Goal: Transaction & Acquisition: Purchase product/service

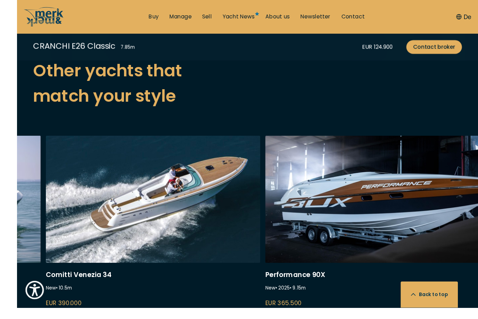
scroll to position [1780, 0]
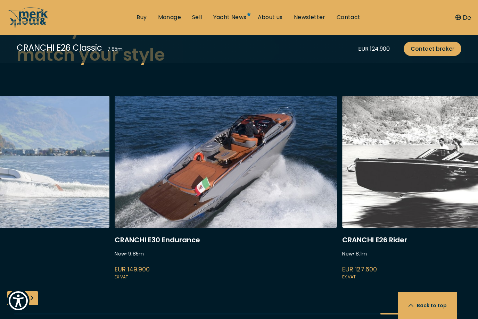
click at [390, 272] on link "cranchi e26 rider" at bounding box center [453, 188] width 222 height 185
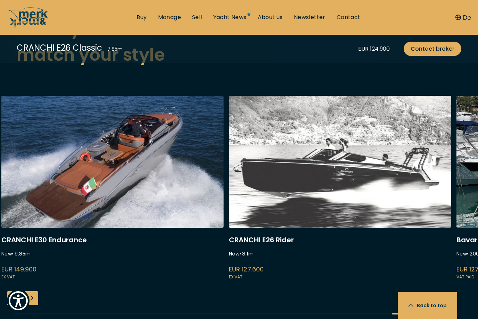
scroll to position [1804, 0]
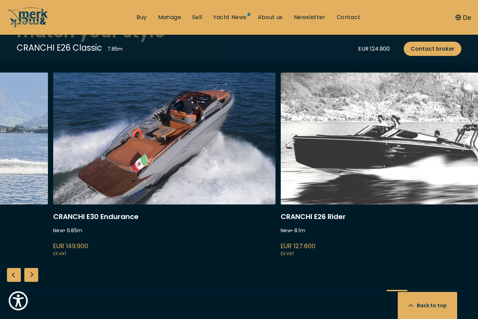
click at [119, 144] on link "cranchi e30 endurance" at bounding box center [164, 165] width 222 height 185
click at [126, 145] on link "cranchi e30 endurance" at bounding box center [164, 165] width 222 height 185
click at [135, 146] on link "cranchi e30 endurance" at bounding box center [164, 165] width 222 height 185
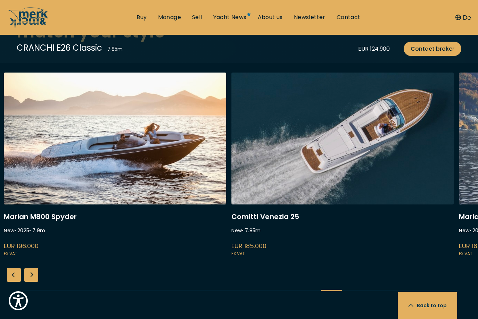
scroll to position [1785, 0]
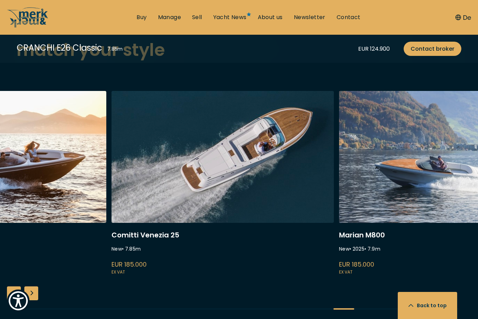
click at [184, 174] on link "venezia 25" at bounding box center [222, 183] width 222 height 185
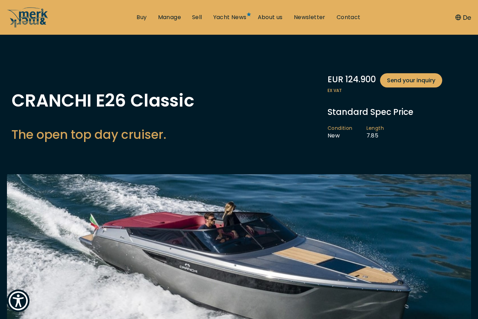
scroll to position [0, 0]
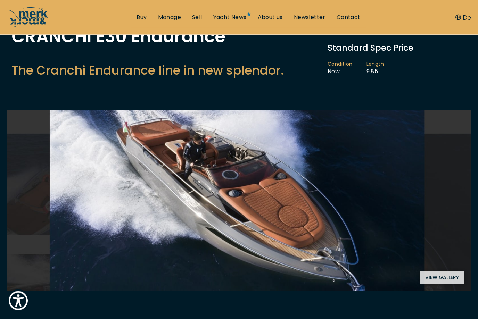
scroll to position [75, 0]
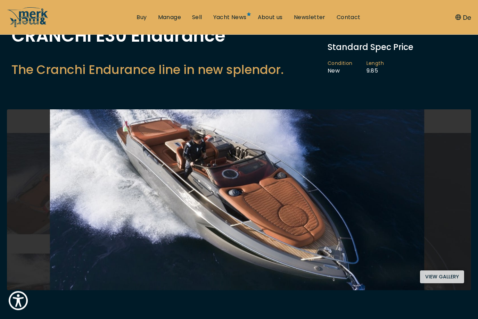
click at [445, 278] on button "View gallery" at bounding box center [442, 277] width 44 height 13
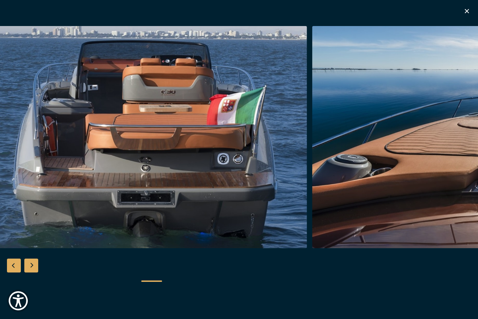
click at [408, 230] on img "Merk&Merk" at bounding box center [477, 137] width 331 height 222
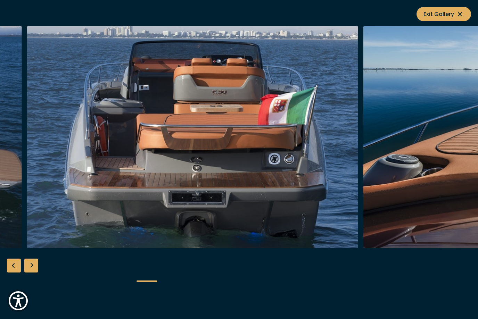
click at [391, 276] on div at bounding box center [239, 159] width 478 height 267
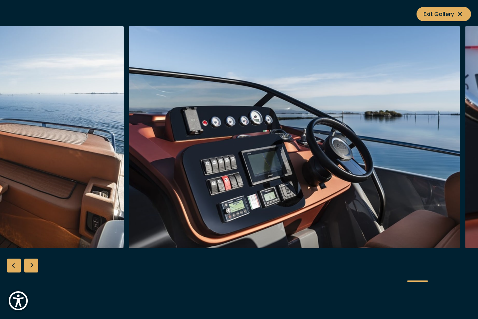
click at [173, 231] on img "button" at bounding box center [294, 137] width 331 height 222
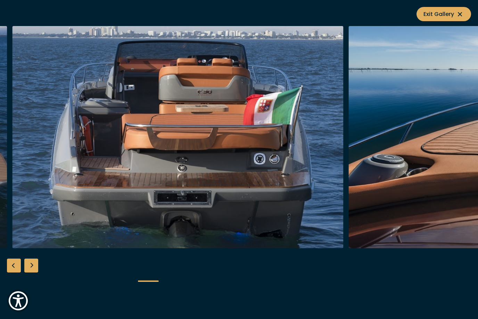
click at [79, 218] on img "button" at bounding box center [177, 137] width 331 height 222
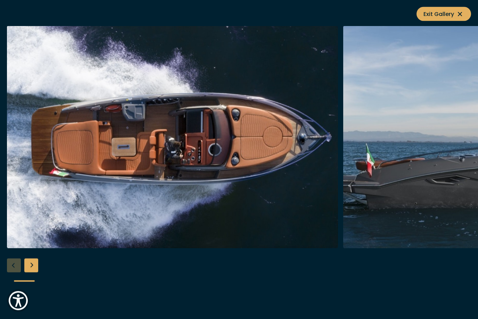
scroll to position [0, 0]
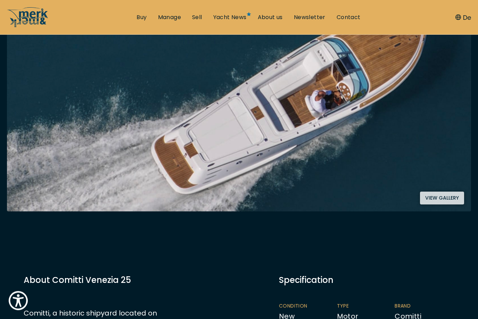
click at [442, 204] on button "View gallery" at bounding box center [442, 198] width 44 height 13
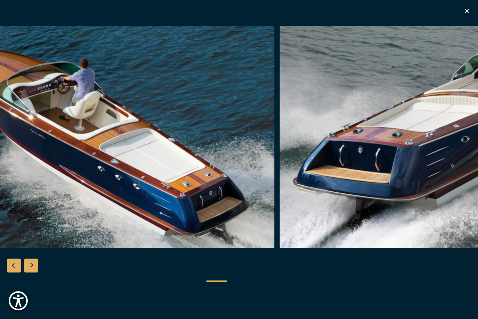
click at [63, 188] on img "Merk&Merk" at bounding box center [108, 137] width 331 height 222
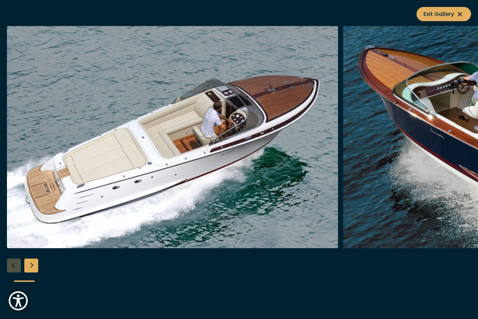
click at [114, 212] on img "button" at bounding box center [172, 137] width 331 height 222
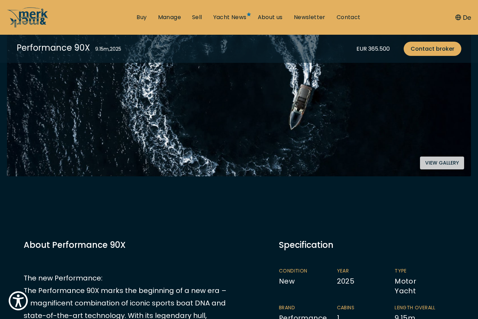
scroll to position [188, 0]
click at [444, 163] on button "View gallery" at bounding box center [442, 163] width 44 height 13
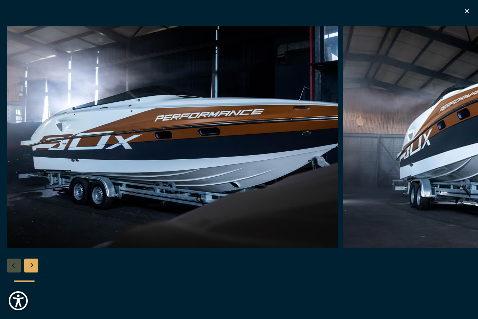
click at [95, 142] on img "Merk&Merk" at bounding box center [172, 137] width 331 height 222
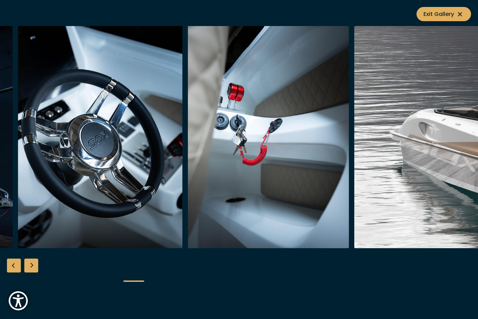
click at [463, 13] on icon at bounding box center [459, 14] width 8 height 8
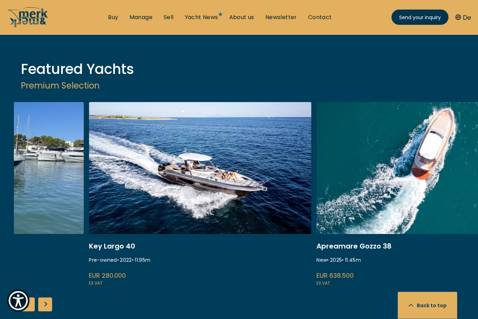
scroll to position [859, 0]
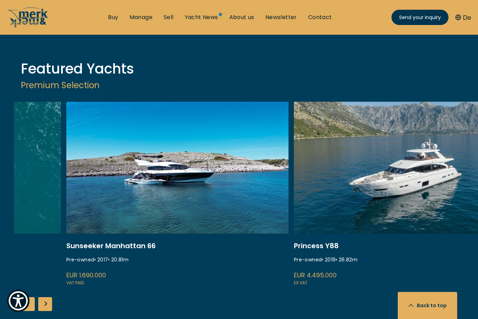
click at [203, 276] on link "ekstase" at bounding box center [177, 194] width 222 height 185
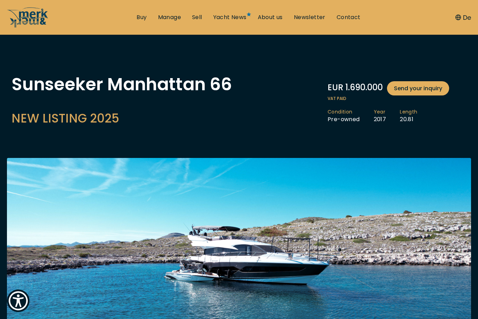
scroll to position [17, 0]
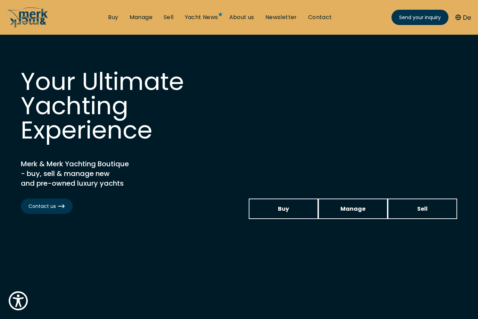
click at [114, 9] on ul "Buy Manage Sell Yacht News About us Newsletter Contact Send your inquiry" at bounding box center [219, 17] width 235 height 21
click at [138, 8] on ul "Buy Manage Sell Yacht News About us Newsletter Contact Send your inquiry" at bounding box center [219, 17] width 235 height 21
click at [144, 14] on link "Manage" at bounding box center [140, 18] width 23 height 8
click at [426, 210] on span "Sell" at bounding box center [422, 208] width 10 height 9
select select "sell"
